Goal: Check status: Check status

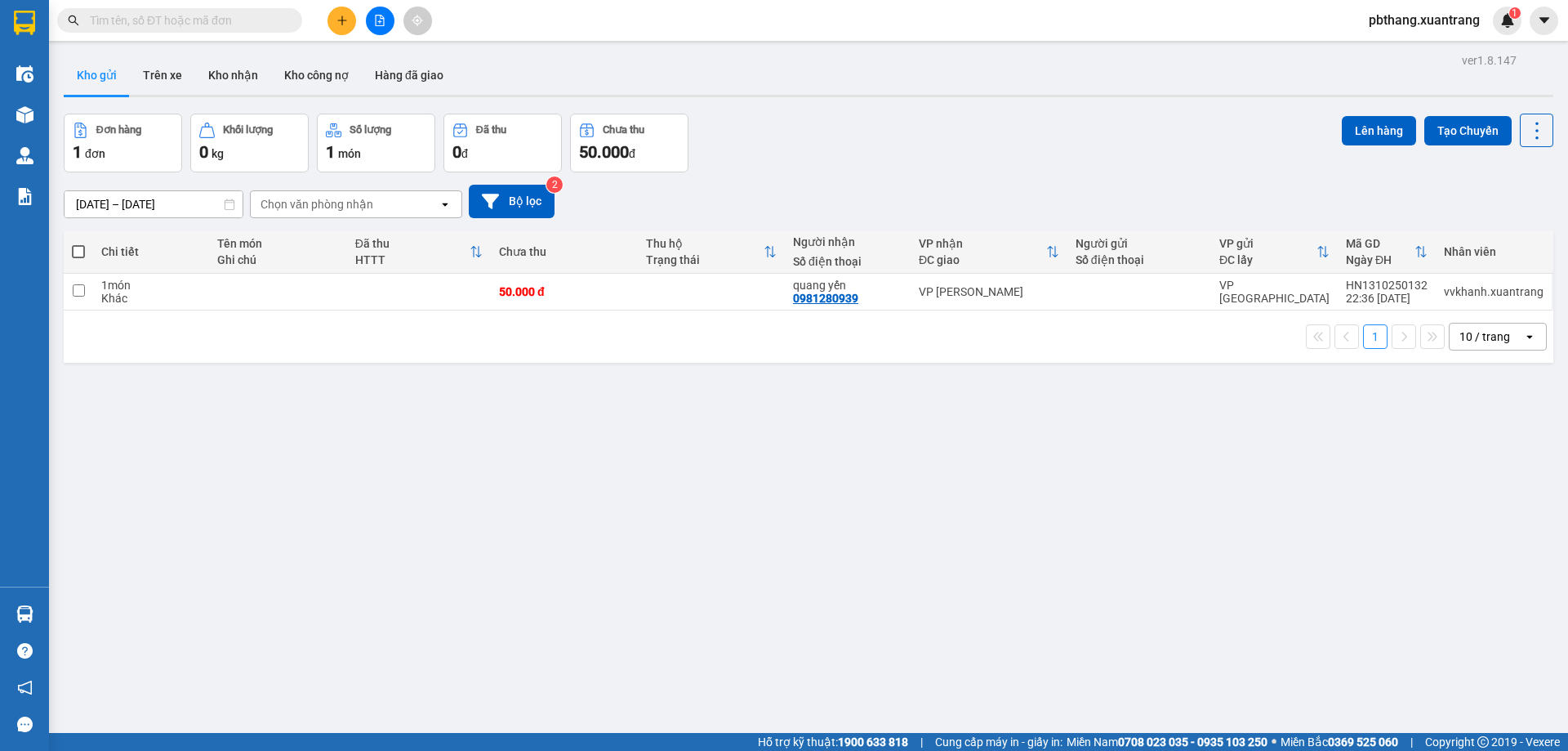
click at [203, 21] on input "text" at bounding box center [186, 20] width 192 height 18
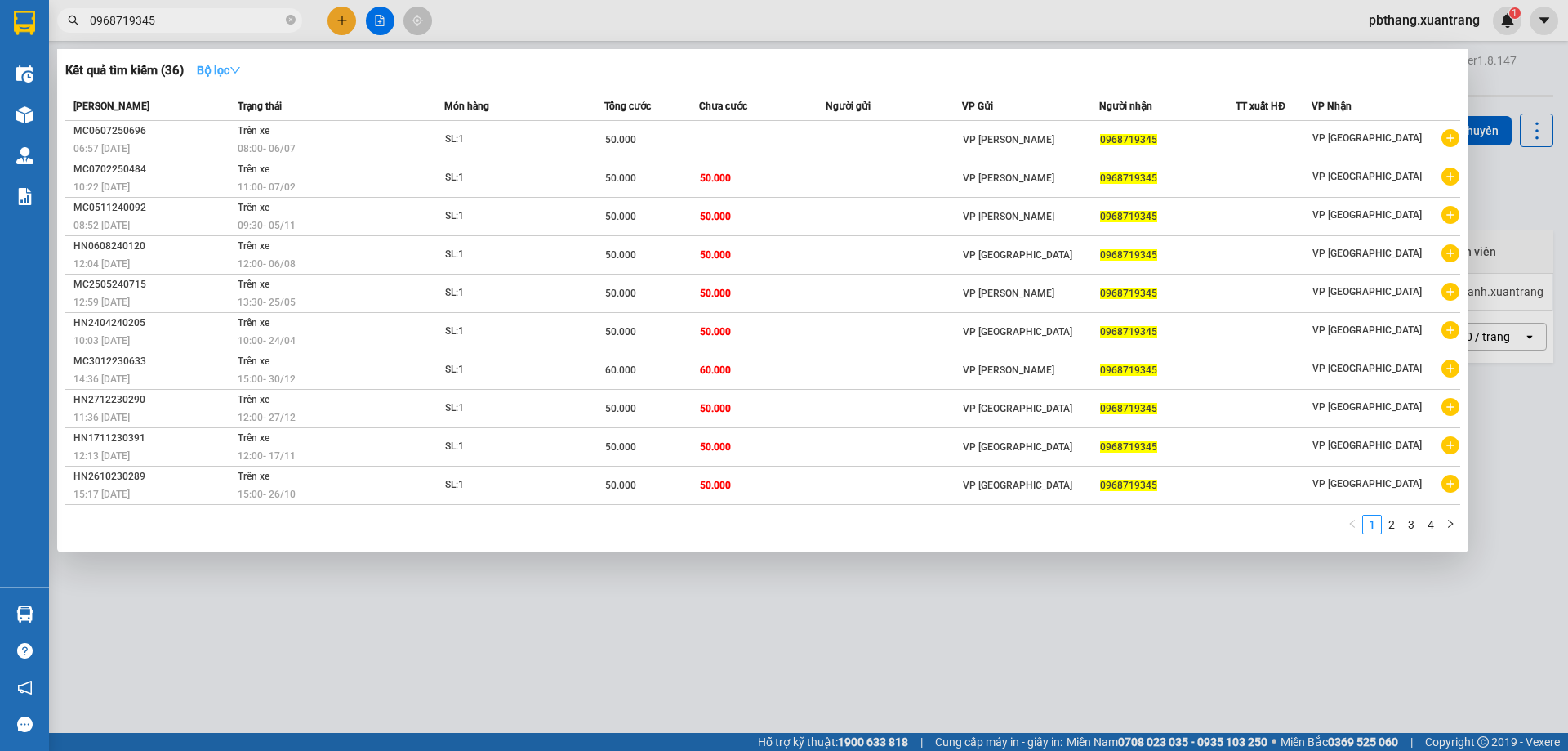
type input "0968719345"
click at [237, 73] on icon "down" at bounding box center [234, 69] width 11 height 11
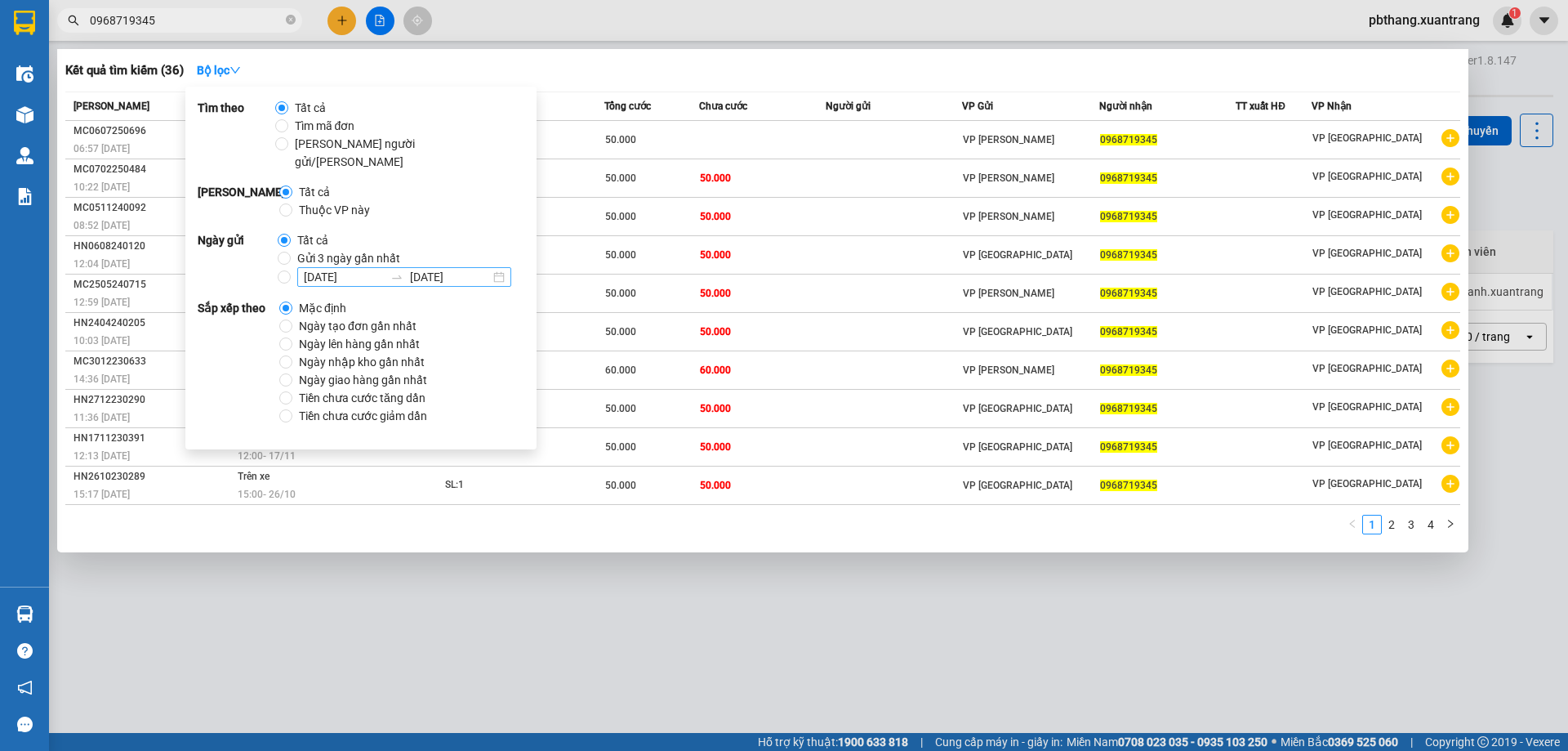
click at [427, 268] on input "[DATE]" at bounding box center [451, 276] width 80 height 18
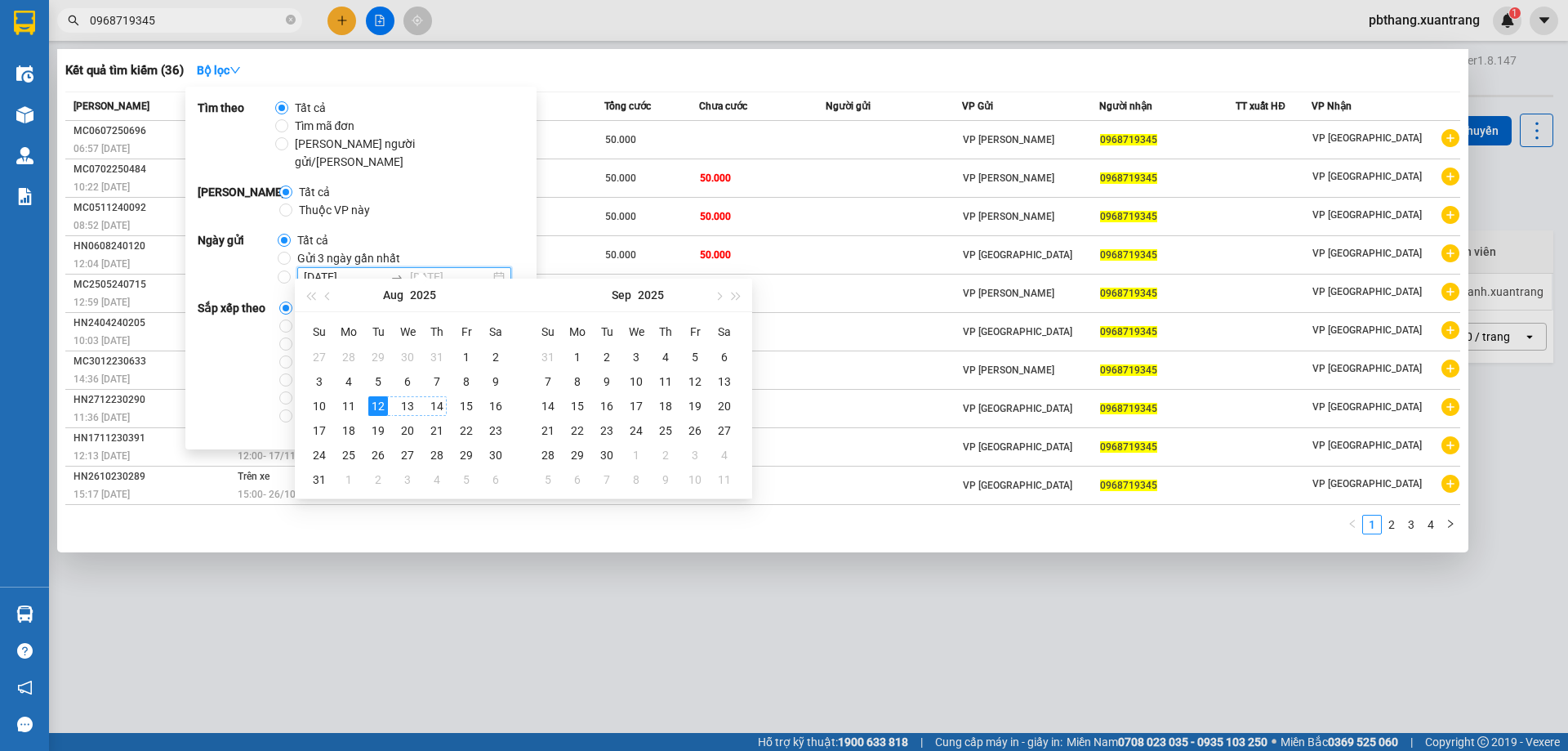
type input "[DATE]"
click at [433, 406] on div "14" at bounding box center [437, 405] width 20 height 20
type input "[DATE]"
click at [382, 411] on div "12" at bounding box center [378, 405] width 20 height 20
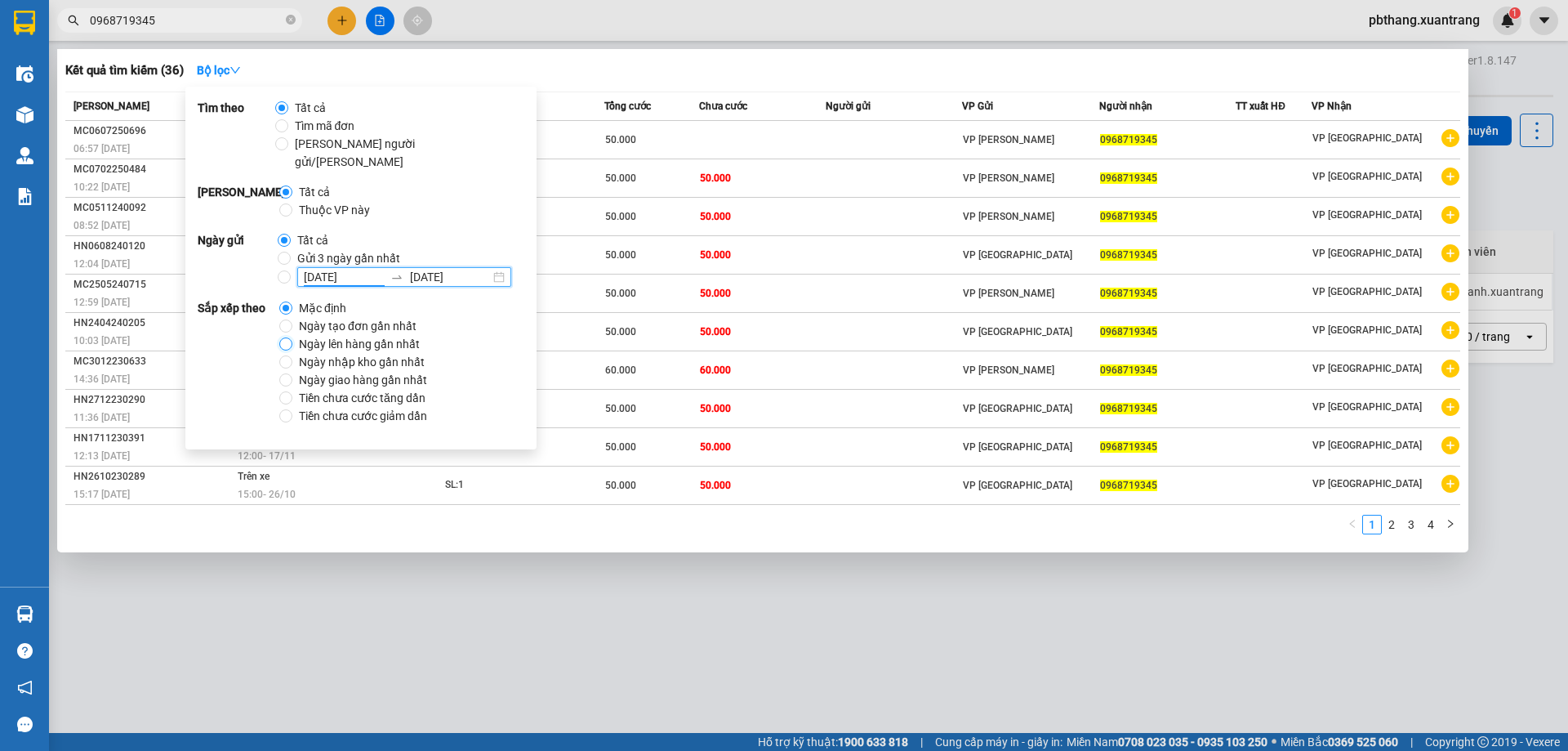
click at [290, 338] on input "Ngày lên hàng gần nhất" at bounding box center [286, 344] width 13 height 13
radio input "true"
radio input "false"
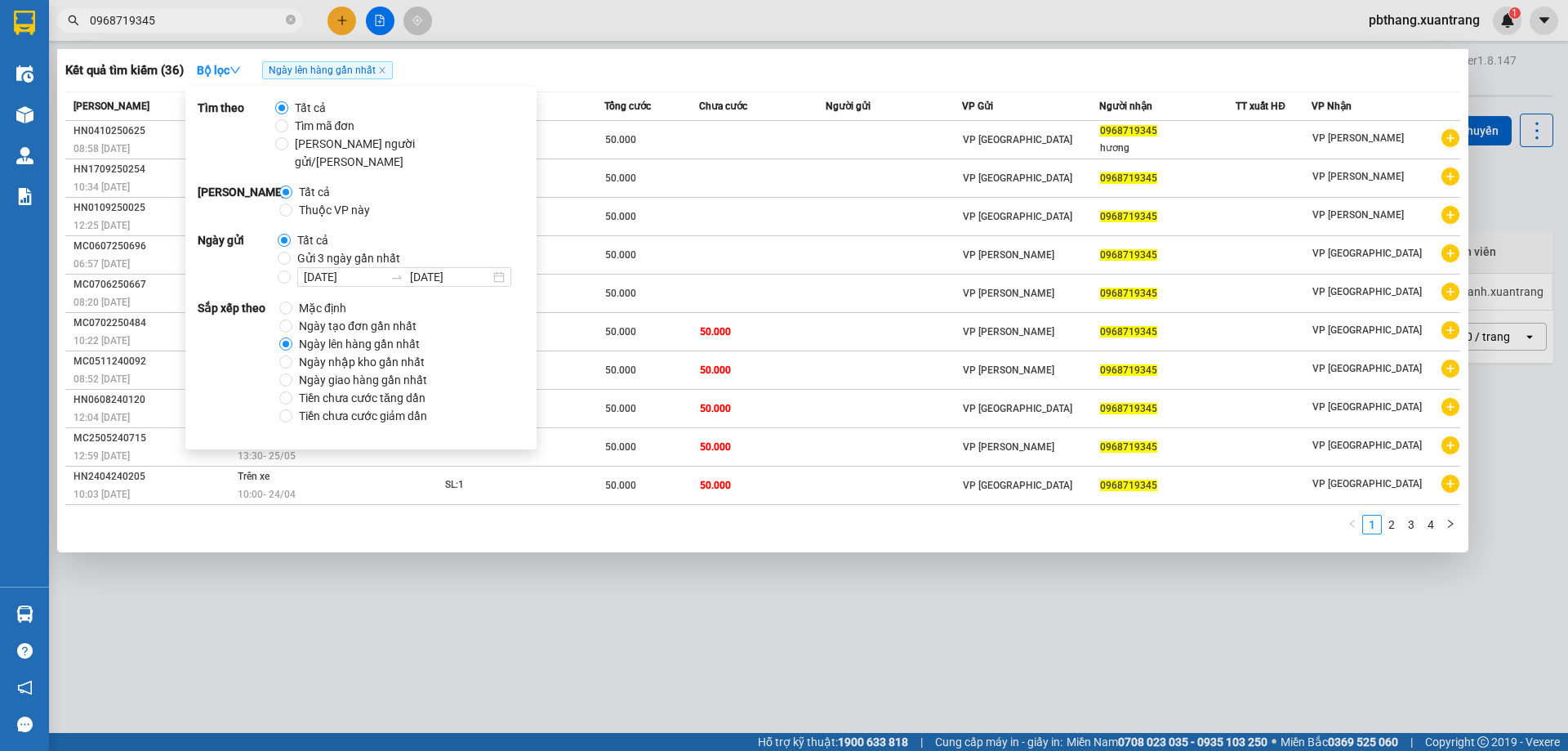
click at [704, 50] on div "Kết quả [PERSON_NAME] ( 36 ) Bộ lọc Ngày lên hàng gần nhất Mã ĐH Trạng thái Món…" at bounding box center [763, 300] width 1412 height 503
